Goal: Information Seeking & Learning: Learn about a topic

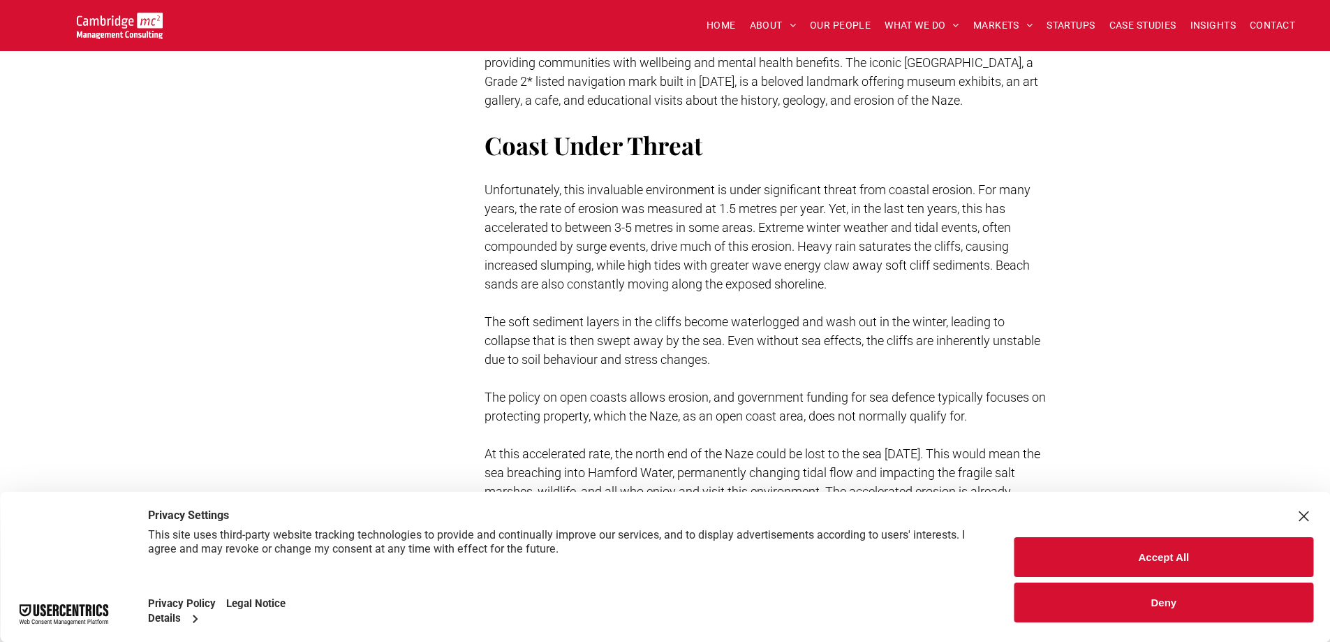
scroll to position [871, 0]
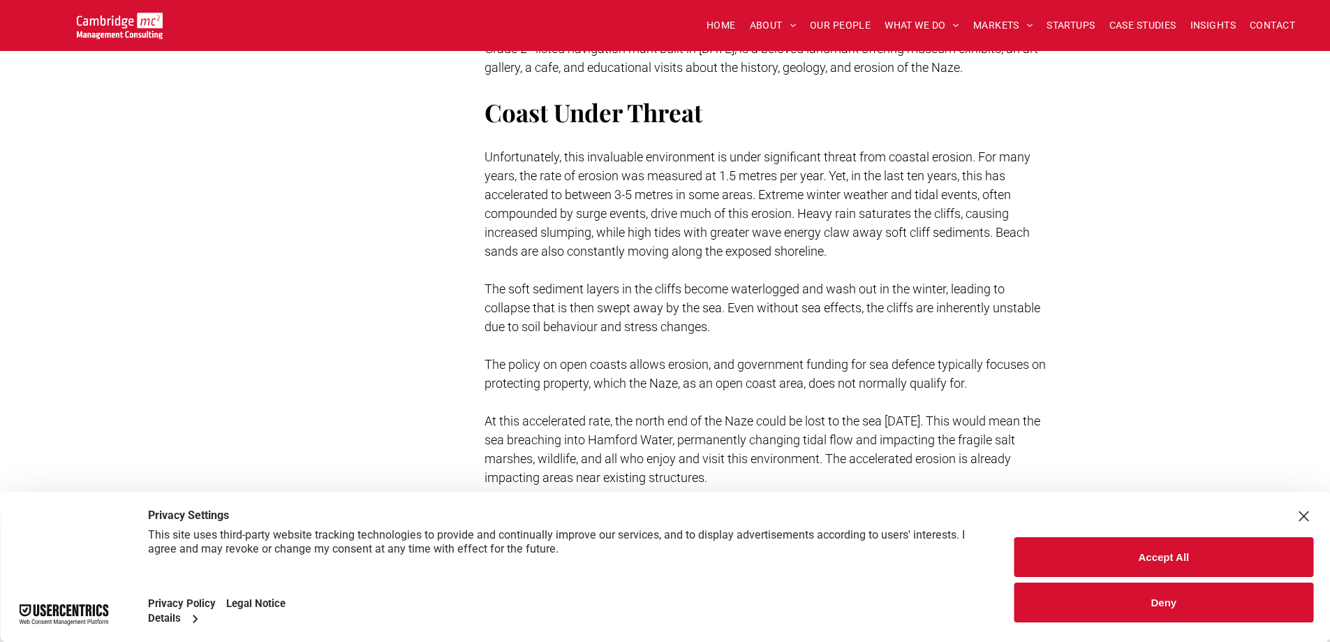
click at [1134, 599] on button "Deny" at bounding box center [1163, 602] width 299 height 40
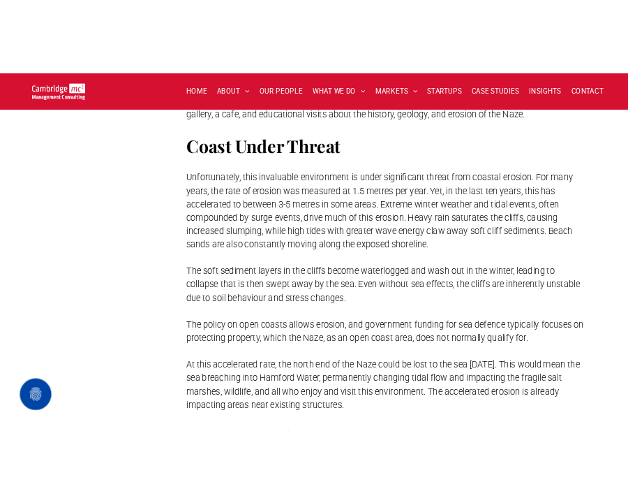
scroll to position [880, 0]
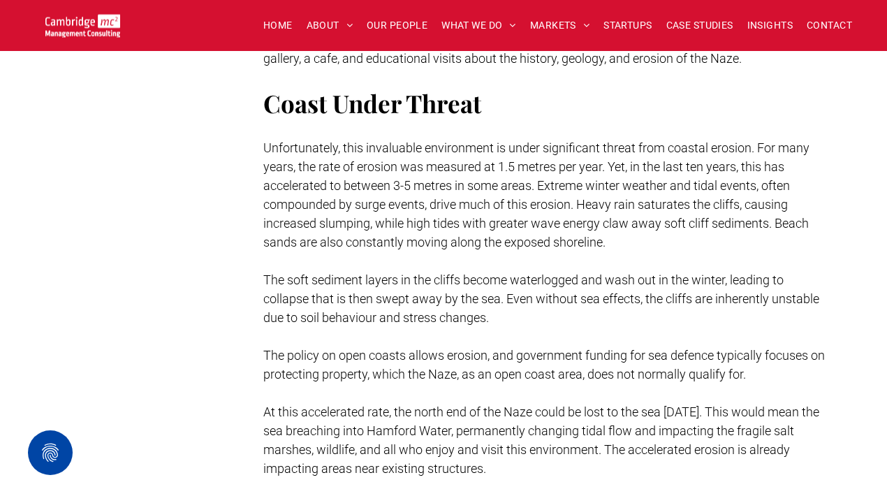
drag, startPoint x: 266, startPoint y: 105, endPoint x: 586, endPoint y: 427, distance: 454.1
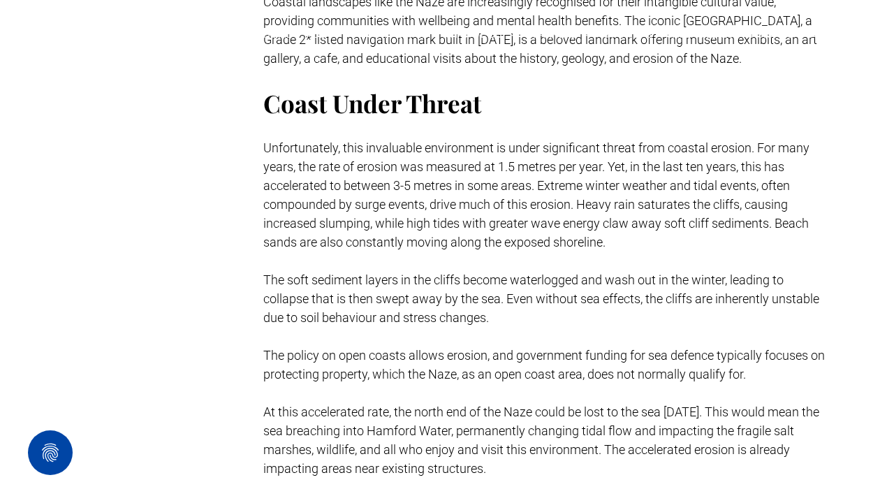
drag, startPoint x: 266, startPoint y: 105, endPoint x: 722, endPoint y: 436, distance: 563.3
drag, startPoint x: 653, startPoint y: 0, endPoint x: 571, endPoint y: 94, distance: 124.6
click at [571, 119] on p at bounding box center [545, 128] width 565 height 19
drag, startPoint x: 265, startPoint y: 108, endPoint x: 565, endPoint y: 422, distance: 435.0
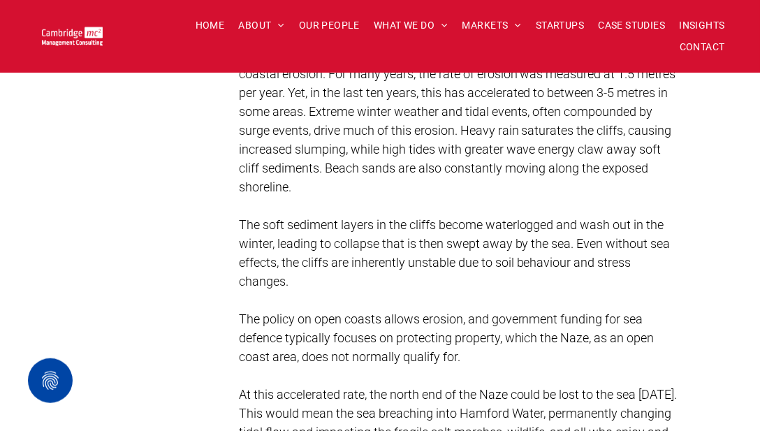
scroll to position [1119, 0]
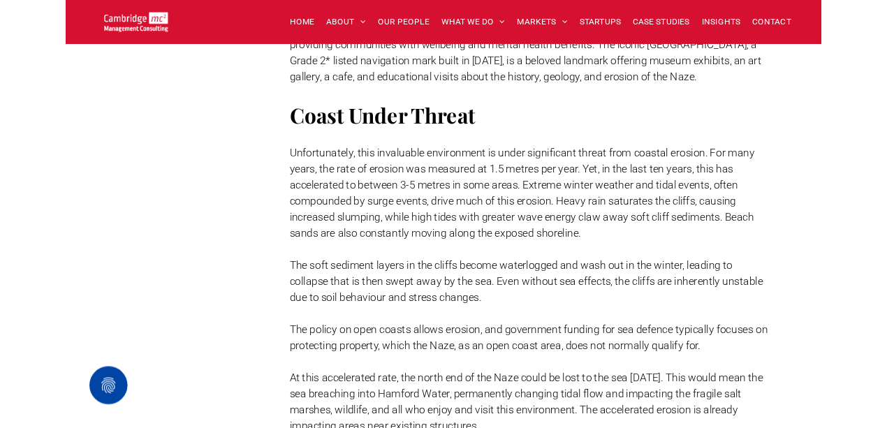
scroll to position [846, 0]
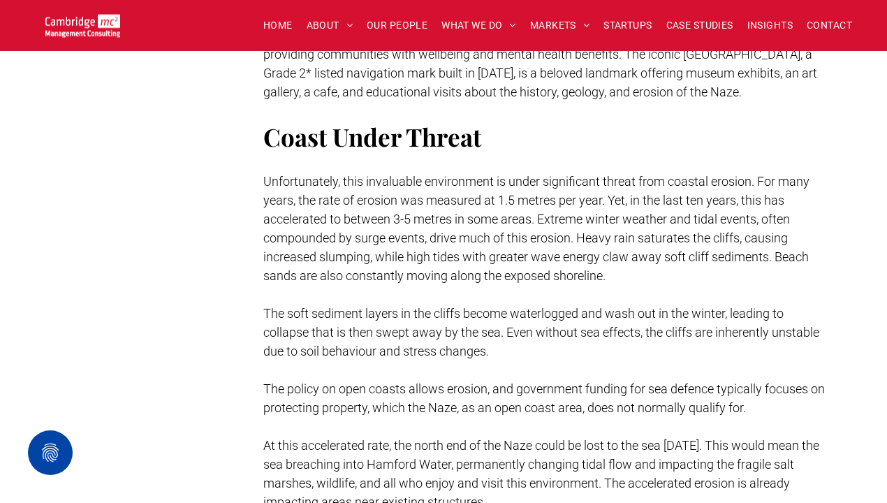
drag, startPoint x: 271, startPoint y: 140, endPoint x: 556, endPoint y: 459, distance: 428.1
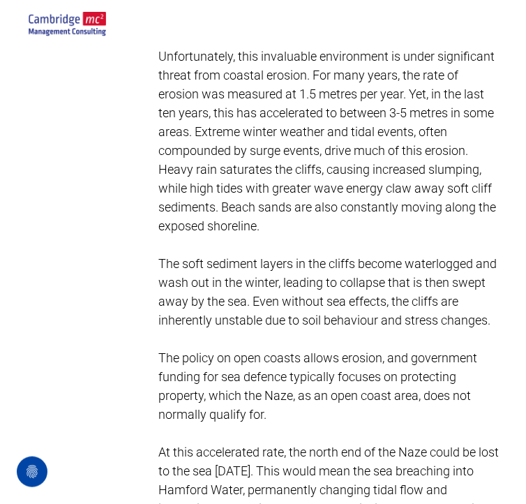
scroll to position [1256, 0]
